Goal: Find specific page/section: Locate a particular part of the current website

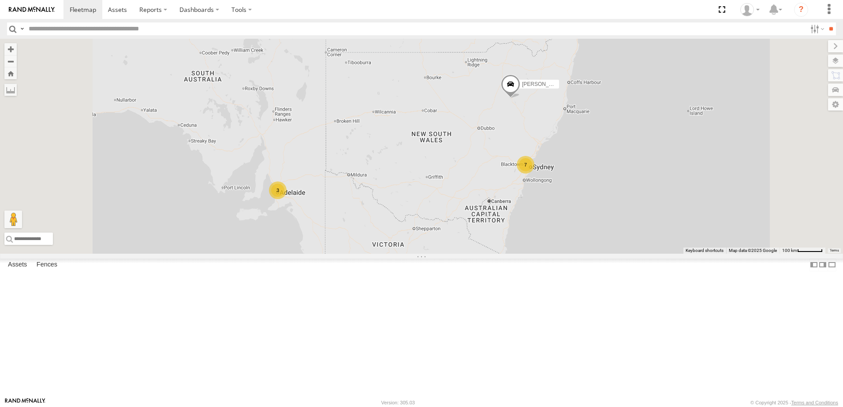
scroll to position [176, 0]
click at [0, 0] on div "[PERSON_NAME]" at bounding box center [0, 0] width 0 height 0
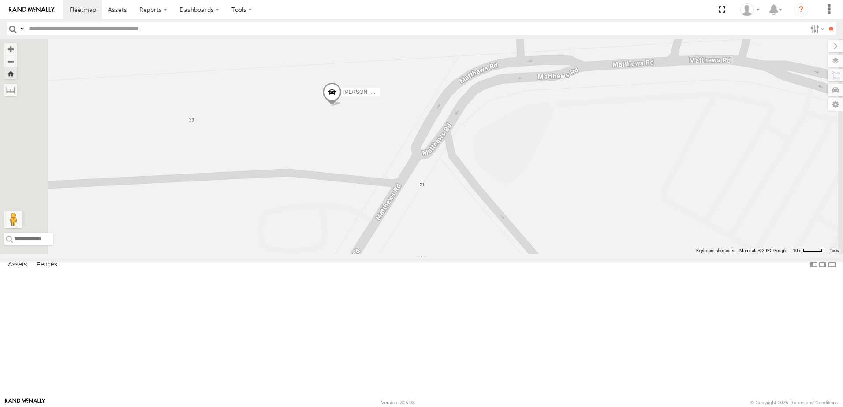
click at [342, 107] on span at bounding box center [331, 95] width 19 height 24
click at [392, 100] on div at bounding box center [332, 93] width 120 height 13
click at [344, 97] on label at bounding box center [335, 93] width 17 height 6
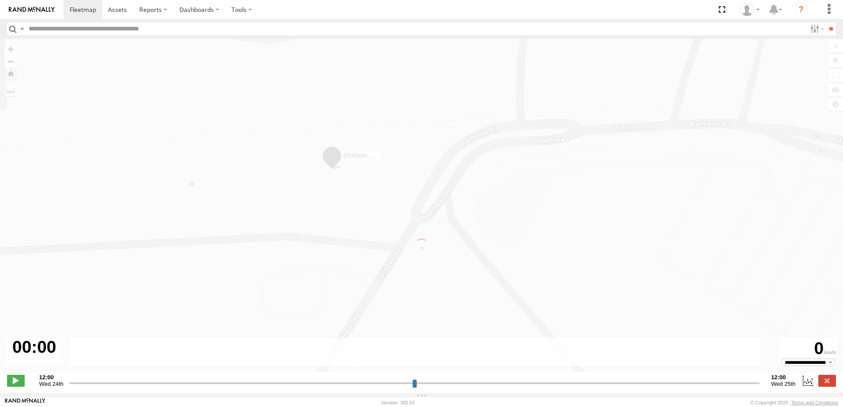
type input "**********"
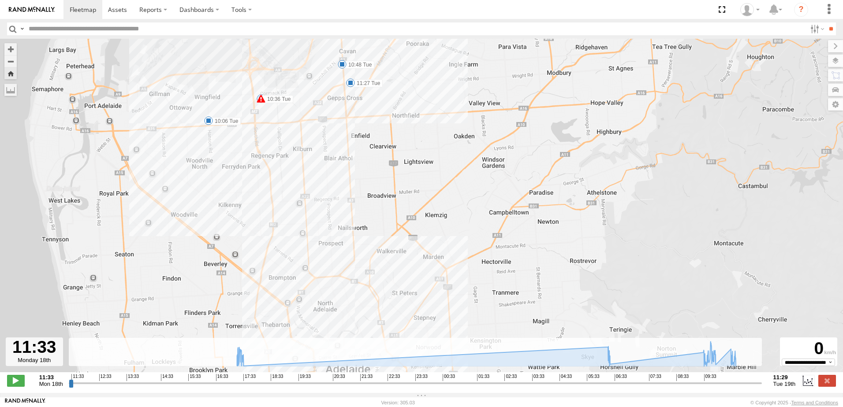
drag, startPoint x: 331, startPoint y: 157, endPoint x: 381, endPoint y: 200, distance: 66.0
click at [395, 221] on div "[PERSON_NAME] 17:05 Mon 17:27 Mon 17:29 Mon 06:23 Tue 10:06 Tue 10:22 Tue 10:36…" at bounding box center [421, 210] width 843 height 343
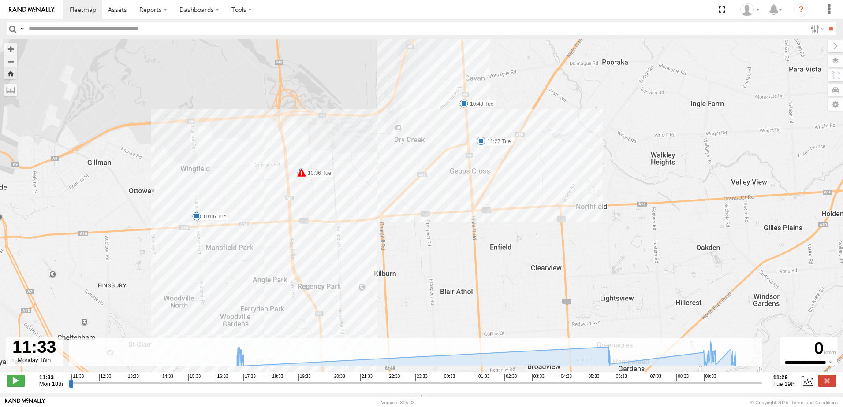
drag, startPoint x: 327, startPoint y: 121, endPoint x: 302, endPoint y: 211, distance: 94.0
click at [302, 211] on div "[PERSON_NAME] 17:05 Mon 17:27 Mon 17:29 Mon 06:23 Tue 10:06 Tue 10:22 Tue 10:36…" at bounding box center [421, 210] width 843 height 343
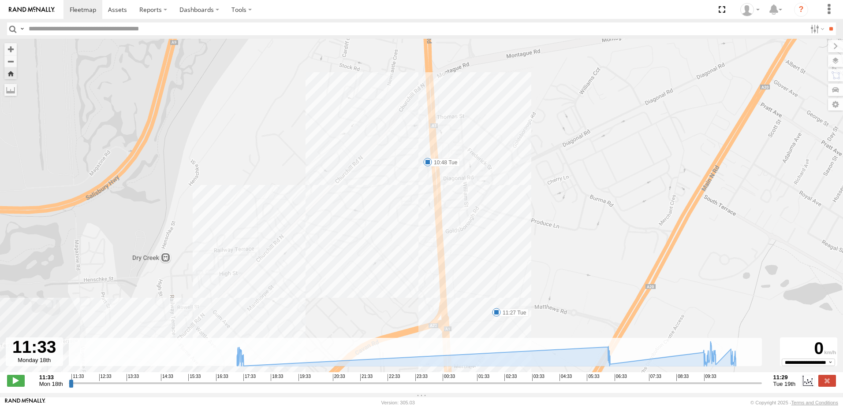
drag, startPoint x: 420, startPoint y: 177, endPoint x: 413, endPoint y: 193, distance: 17.2
click at [419, 209] on div "[PERSON_NAME] 17:05 Mon 17:27 Mon 17:29 Mon 06:23 Tue 10:06 Tue 10:22 Tue 10:36…" at bounding box center [421, 210] width 843 height 343
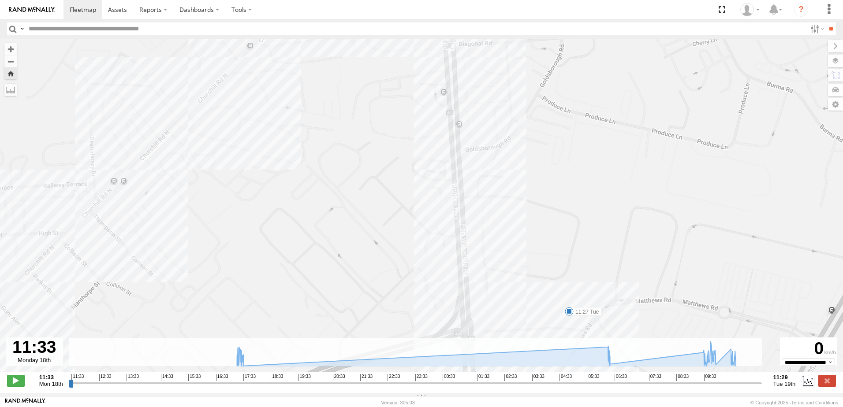
drag, startPoint x: 449, startPoint y: 201, endPoint x: 420, endPoint y: 59, distance: 144.9
click at [418, 64] on div "[PERSON_NAME] 17:05 Mon 17:27 Mon 17:29 Mon 06:23 Tue 10:06 Tue 10:22 Tue 10:36…" at bounding box center [421, 210] width 843 height 343
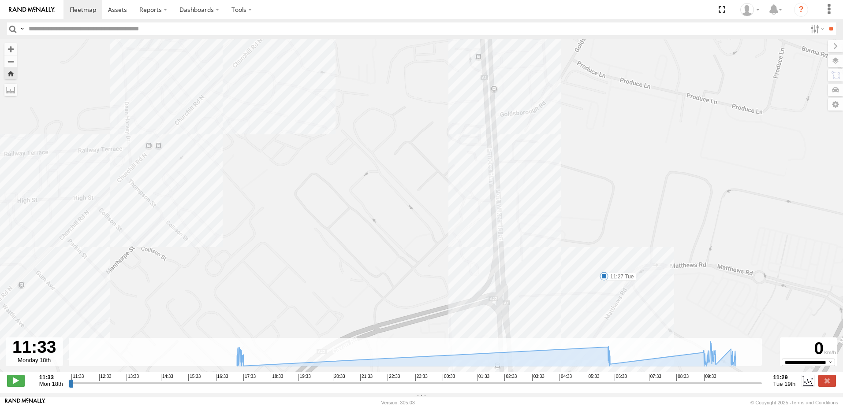
drag, startPoint x: 378, startPoint y: 141, endPoint x: 404, endPoint y: 224, distance: 86.8
click at [419, 250] on div "[PERSON_NAME] 17:05 Mon 17:27 Mon 17:29 Mon 06:23 Tue 10:06 Tue 10:22 Tue 10:36…" at bounding box center [421, 210] width 843 height 343
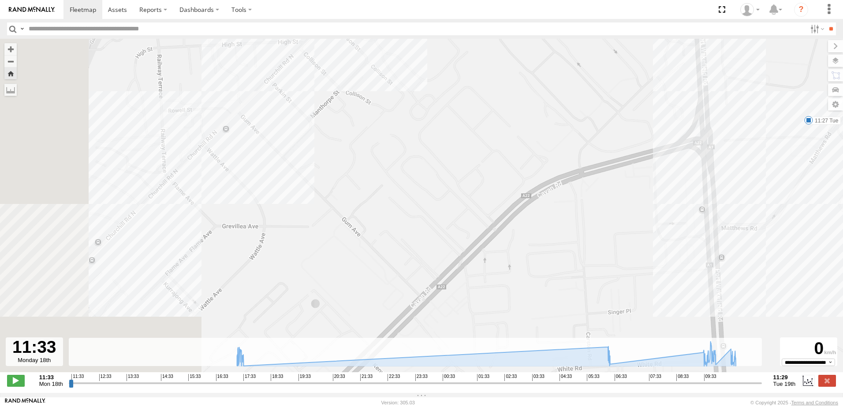
drag, startPoint x: 291, startPoint y: 169, endPoint x: 452, endPoint y: 35, distance: 209.8
click at [452, 35] on body at bounding box center [421, 203] width 843 height 407
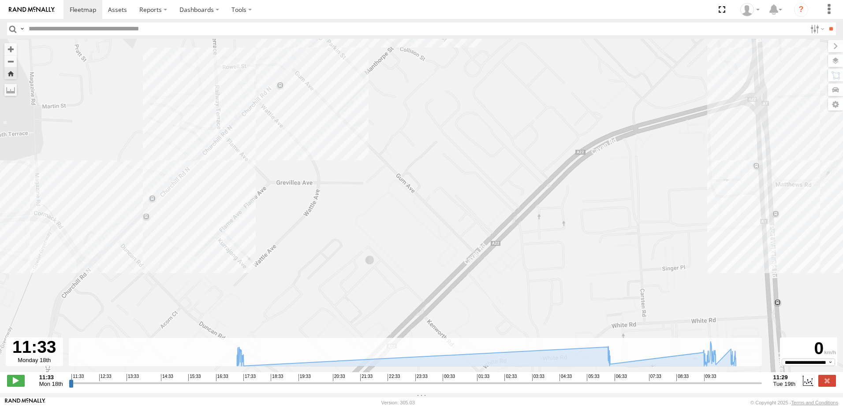
drag, startPoint x: 407, startPoint y: 155, endPoint x: 531, endPoint y: 47, distance: 164.1
click at [531, 47] on div "[PERSON_NAME] 17:05 Mon 17:27 Mon 17:29 Mon 06:23 Tue 10:06 Tue 10:22 Tue 10:36…" at bounding box center [421, 210] width 843 height 343
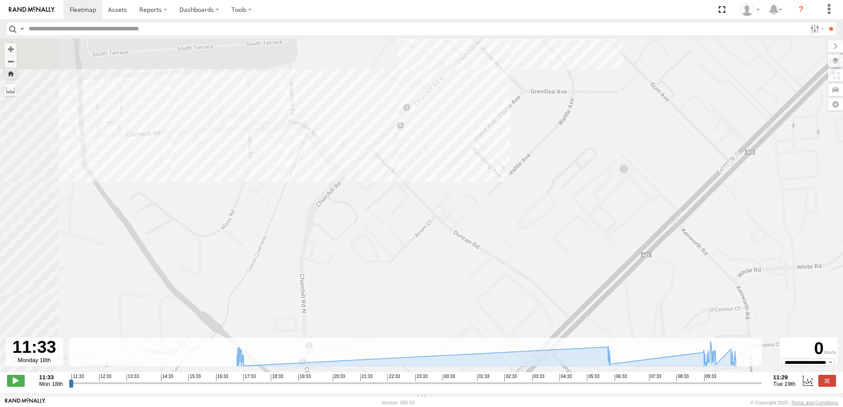
drag, startPoint x: 348, startPoint y: 160, endPoint x: 468, endPoint y: 164, distance: 119.6
click at [541, 186] on div "[PERSON_NAME] 17:05 Mon 17:27 Mon 17:29 Mon 06:23 Tue 10:06 Tue 10:22 Tue 10:36…" at bounding box center [421, 210] width 843 height 343
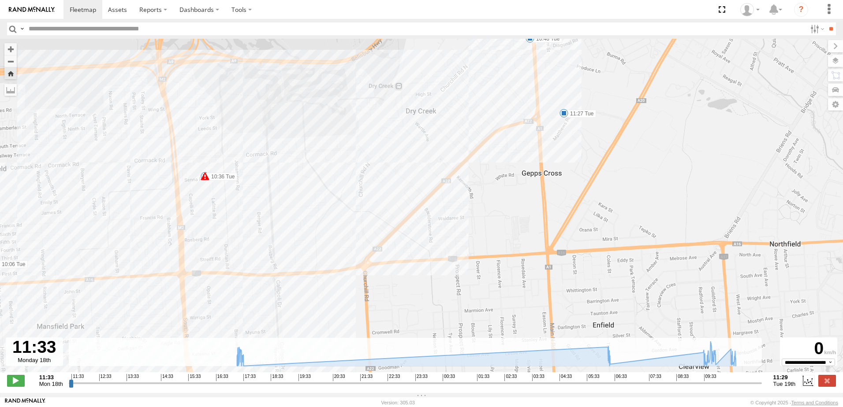
click at [204, 179] on span at bounding box center [205, 176] width 9 height 9
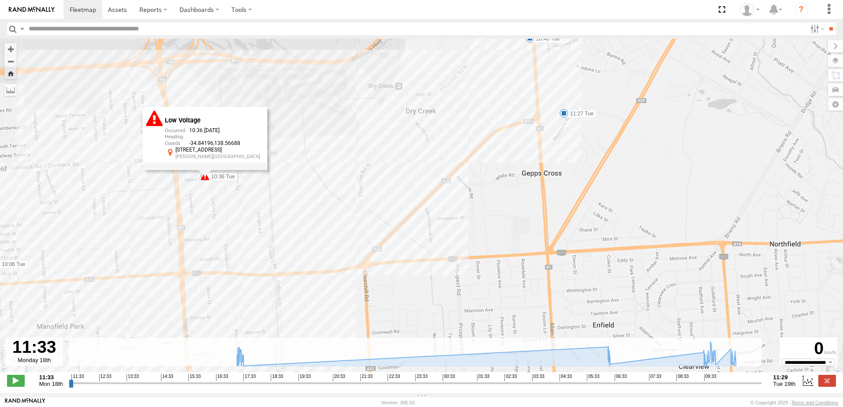
click at [204, 170] on div "Low Voltage 10:36 [DATE] -34.84196 138.56688 [STREET_ADDRESS][PERSON_NAME]" at bounding box center [205, 138] width 124 height 63
click at [206, 187] on div "[PERSON_NAME] 17:05 Mon 17:27 Mon 17:29 Mon 06:23 Tue 10:06 Tue 10:22 Tue 10:36…" at bounding box center [421, 210] width 843 height 343
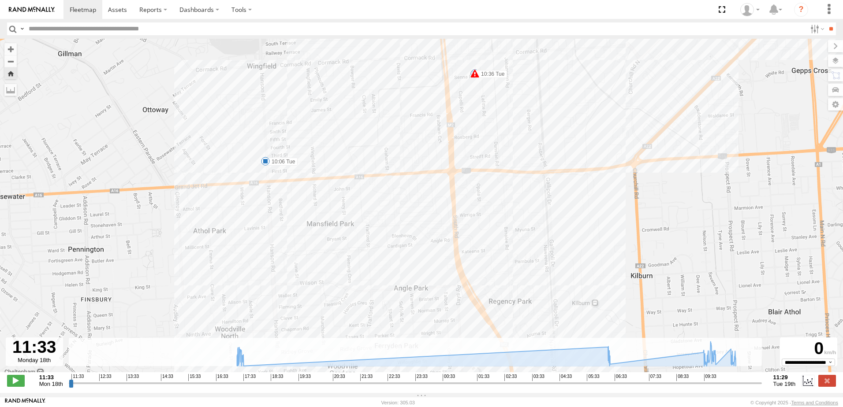
drag, startPoint x: 203, startPoint y: 208, endPoint x: 437, endPoint y: 127, distance: 248.4
click at [470, 105] on div "[PERSON_NAME] 17:05 Mon 17:27 Mon 17:29 Mon 06:23 Tue 10:06 Tue 10:22 Tue 10:36…" at bounding box center [421, 210] width 843 height 343
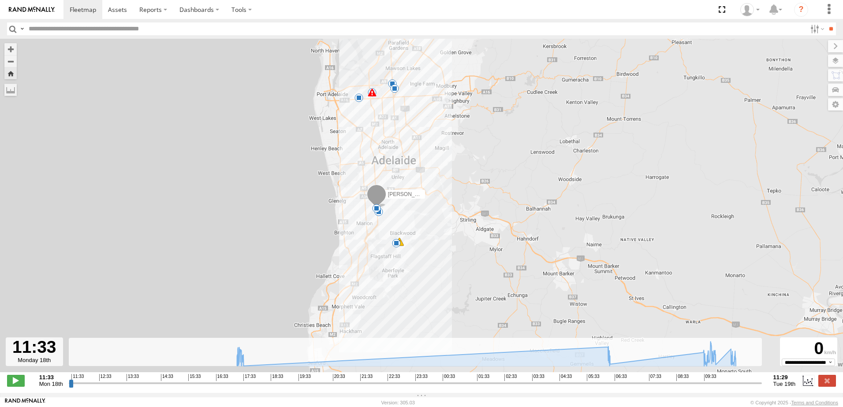
drag, startPoint x: 391, startPoint y: 273, endPoint x: 395, endPoint y: 212, distance: 61.5
click at [393, 199] on div "[PERSON_NAME] 17:05 Mon 17:27 Mon 17:29 Mon 06:23 Tue 10:06 Tue 10:22 Tue 10:36…" at bounding box center [421, 210] width 843 height 343
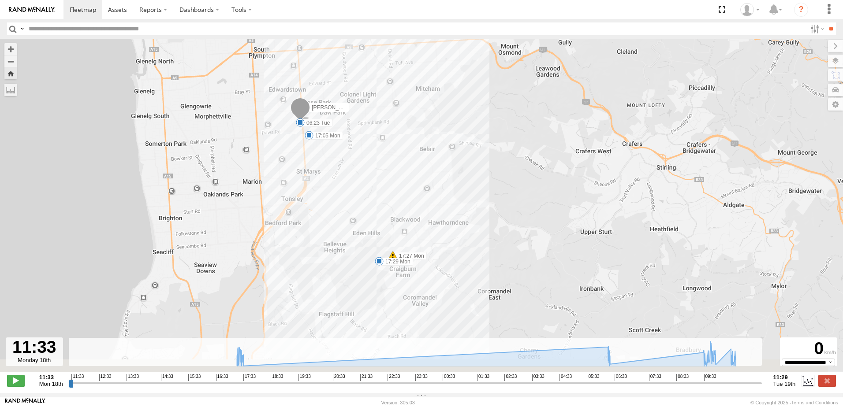
drag, startPoint x: 398, startPoint y: 212, endPoint x: 401, endPoint y: 168, distance: 43.8
click at [401, 168] on div "[PERSON_NAME] 17:05 Mon 17:27 Mon 17:29 Mon 06:23 Tue 10:06 Tue 10:22 Tue 10:36…" at bounding box center [421, 210] width 843 height 343
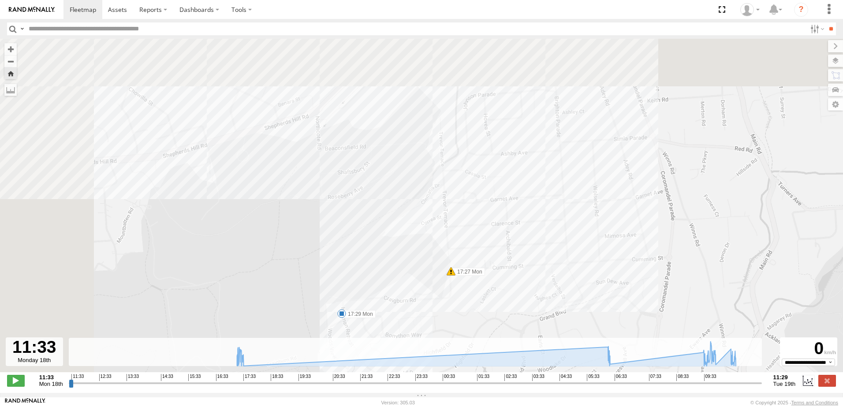
drag, startPoint x: 189, startPoint y: 164, endPoint x: 292, endPoint y: 230, distance: 122.2
click at [320, 258] on div "[PERSON_NAME] 17:05 Mon 17:27 Mon 17:29 Mon 06:23 Tue 10:06 Tue 10:22 Tue 10:36…" at bounding box center [421, 210] width 843 height 343
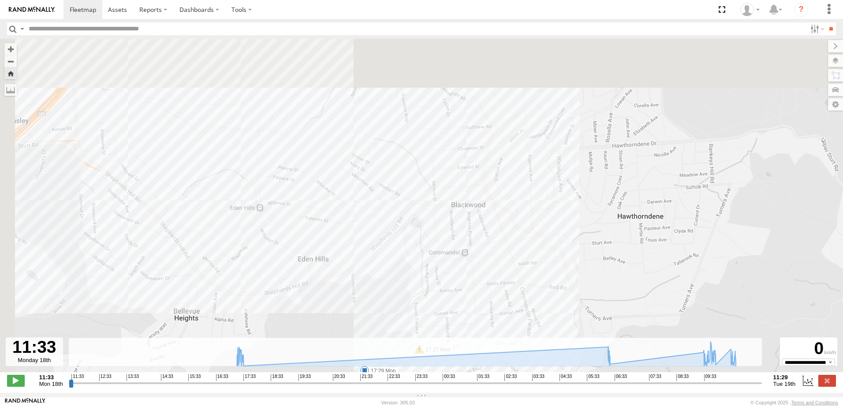
drag, startPoint x: 162, startPoint y: 135, endPoint x: 270, endPoint y: 307, distance: 203.6
click at [271, 314] on div "[PERSON_NAME] 17:05 Mon 17:27 Mon 17:29 Mon 06:23 Tue 10:06 Tue 10:22 Tue 10:36…" at bounding box center [421, 210] width 843 height 343
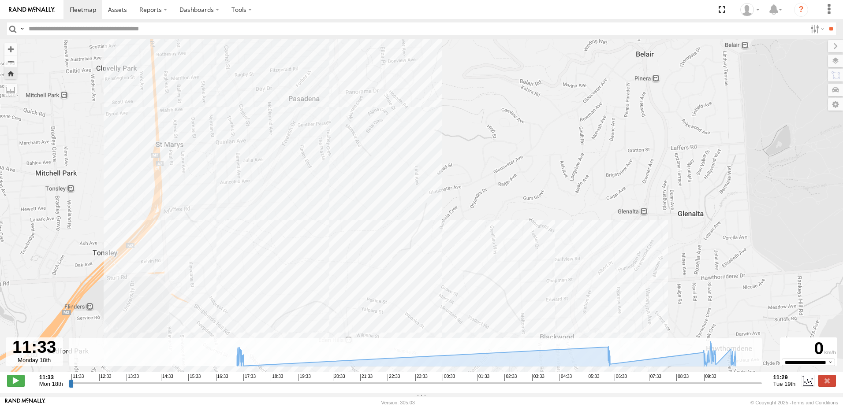
drag, startPoint x: 197, startPoint y: 194, endPoint x: 282, endPoint y: 299, distance: 135.5
click at [284, 310] on div "[PERSON_NAME] 17:05 Mon 17:27 Mon 17:29 Mon 06:23 Tue 10:06 Tue 10:22 Tue 10:36…" at bounding box center [421, 210] width 843 height 343
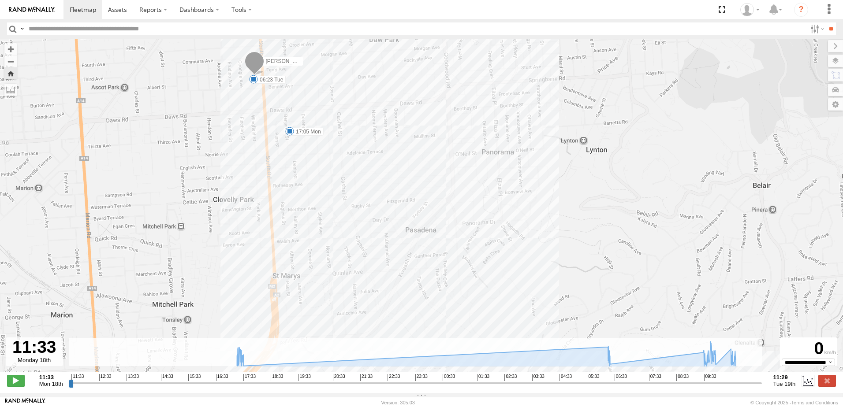
drag, startPoint x: 271, startPoint y: 72, endPoint x: 353, endPoint y: 176, distance: 132.5
click at [353, 176] on div "[PERSON_NAME] 17:05 Mon 17:27 Mon 17:29 Mon 06:23 Tue 10:06 Tue 10:22 Tue 10:36…" at bounding box center [421, 210] width 843 height 343
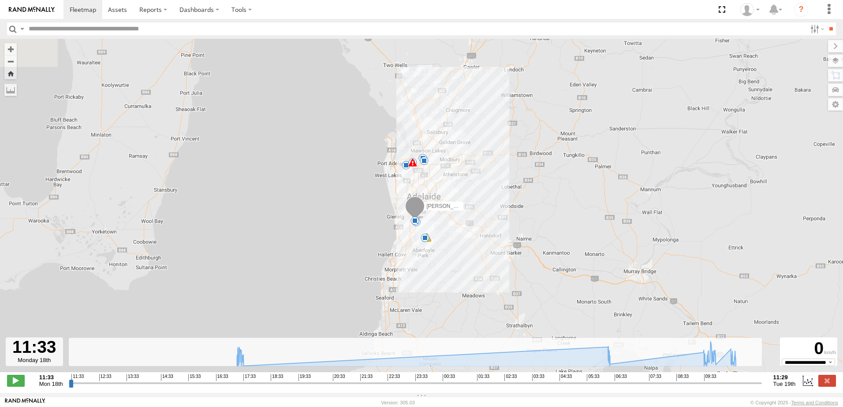
drag, startPoint x: 445, startPoint y: 80, endPoint x: 471, endPoint y: 176, distance: 98.6
click at [471, 176] on div "[PERSON_NAME] 17:05 Mon 17:27 Mon 17:29 Mon 06:23 Tue 10:06 Tue 10:22 Tue 10:36…" at bounding box center [421, 210] width 843 height 343
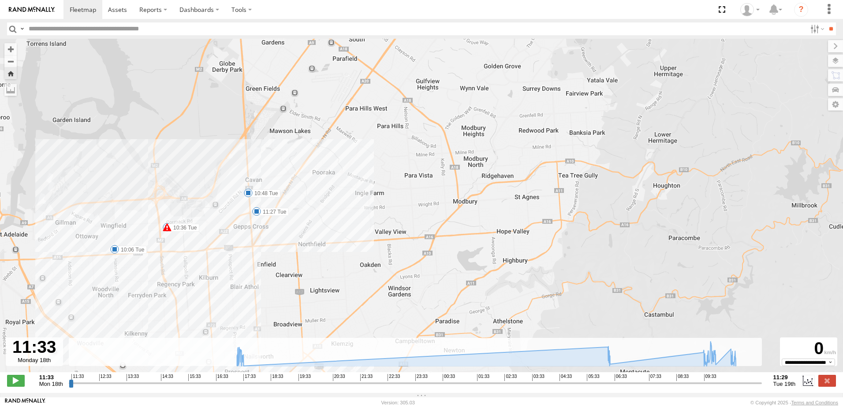
drag, startPoint x: 265, startPoint y: 263, endPoint x: 303, endPoint y: 235, distance: 47.4
click at [303, 235] on div "[PERSON_NAME] 17:05 Mon 17:27 Mon 17:29 Mon 06:23 Tue 10:06 Tue 10:22 Tue 10:36…" at bounding box center [421, 210] width 843 height 343
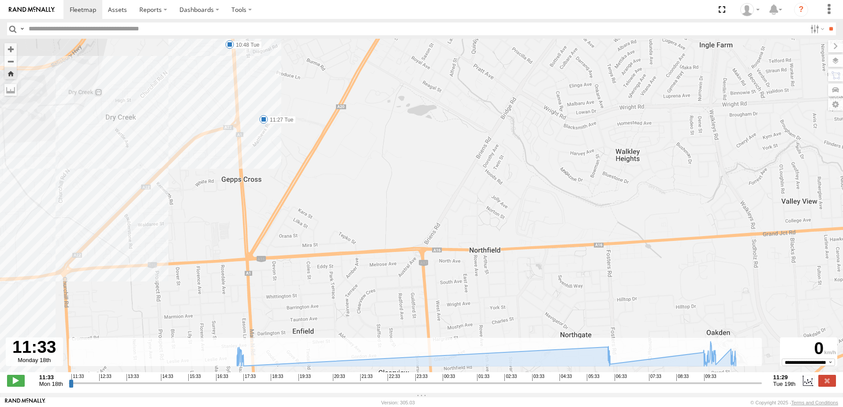
drag, startPoint x: 151, startPoint y: 224, endPoint x: 207, endPoint y: 173, distance: 75.3
click at [207, 173] on div "[PERSON_NAME] 17:05 Mon 17:27 Mon 17:29 Mon 06:23 Tue 10:06 Tue 10:22 Tue 10:36…" at bounding box center [421, 210] width 843 height 343
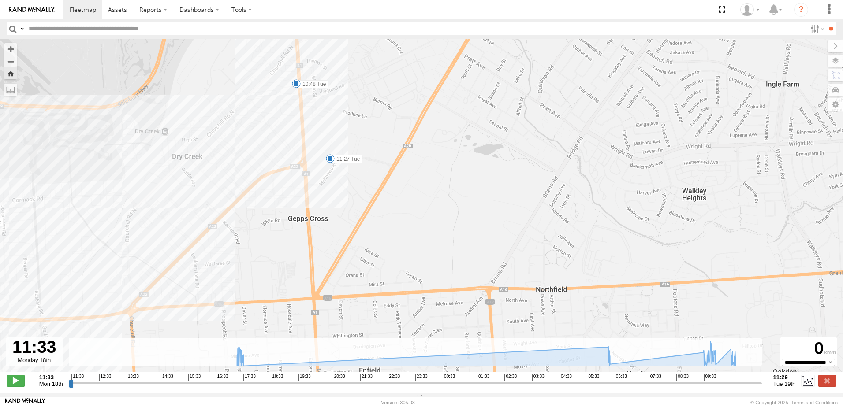
drag, startPoint x: 158, startPoint y: 133, endPoint x: 235, endPoint y: 175, distance: 87.2
click at [231, 176] on div "[PERSON_NAME] 17:05 Mon 17:27 Mon 17:29 Mon 06:23 Tue 10:06 Tue 10:22 Tue 10:36…" at bounding box center [421, 210] width 843 height 343
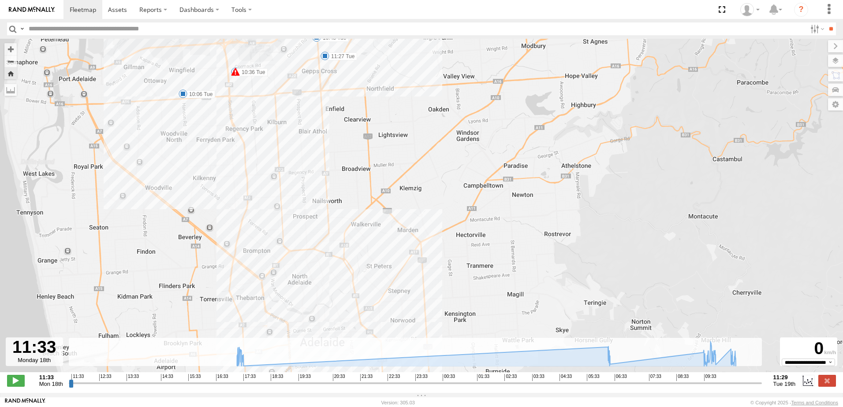
drag, startPoint x: 262, startPoint y: 250, endPoint x: 303, endPoint y: 119, distance: 137.5
click at [303, 119] on div "[PERSON_NAME] 17:05 Mon 17:27 Mon 17:29 Mon 06:23 Tue 10:06 Tue 10:22 Tue 10:36…" at bounding box center [421, 210] width 843 height 343
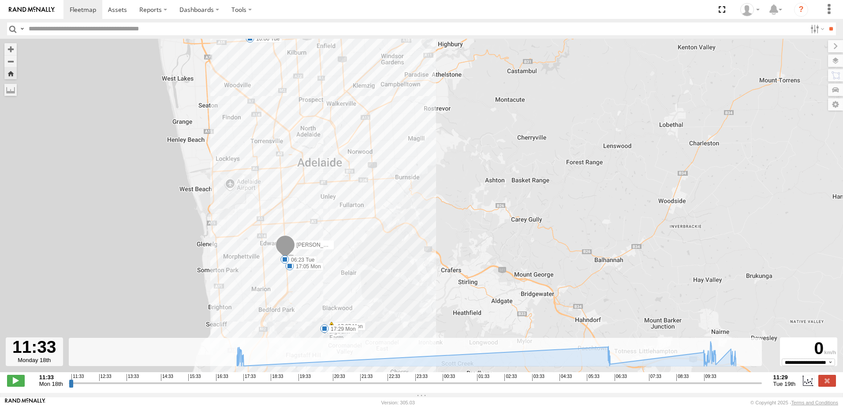
drag, startPoint x: 325, startPoint y: 236, endPoint x: 320, endPoint y: 135, distance: 101.6
click at [320, 135] on div "[PERSON_NAME] 17:05 Mon 17:27 Mon 17:29 Mon 06:23 Tue 10:06 Tue 10:22 Tue 10:36…" at bounding box center [421, 210] width 843 height 343
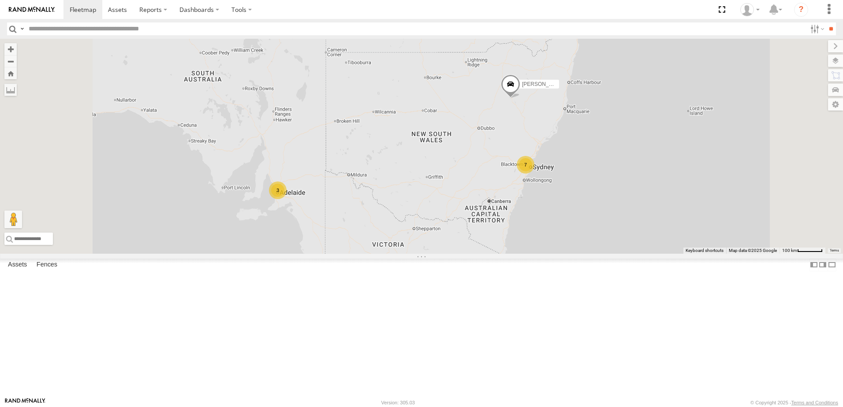
scroll to position [176, 0]
click at [0, 0] on div "[PERSON_NAME]" at bounding box center [0, 0] width 0 height 0
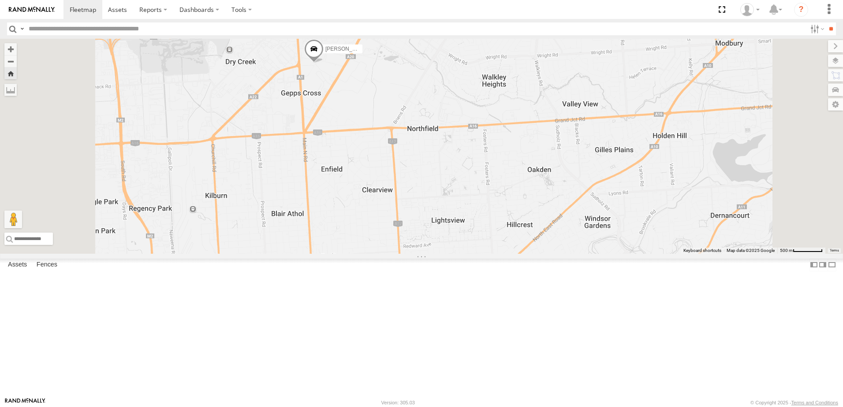
scroll to position [0, 0]
click at [0, 0] on div "[PERSON_NAME]" at bounding box center [0, 0] width 0 height 0
